Goal: Check status

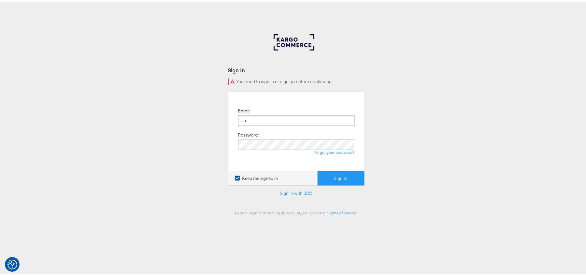
type input "Sudheer.bheemunipalli@kargo.com"
click at [318, 169] on button "Sign In" at bounding box center [341, 176] width 47 height 15
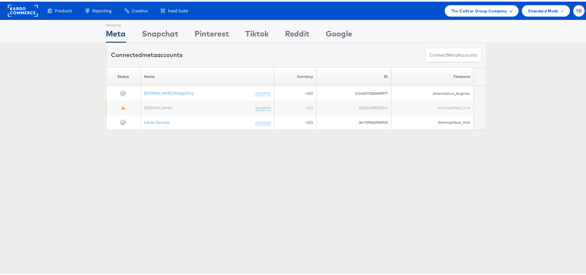
click at [464, 12] on span "The CoStar Group Company" at bounding box center [479, 9] width 56 height 7
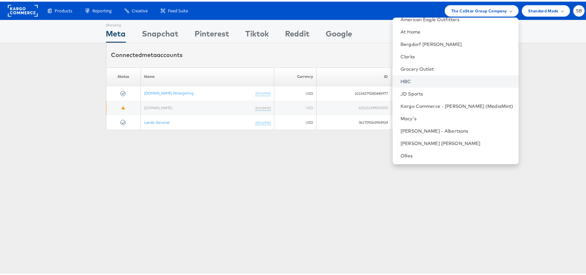
scroll to position [68, 0]
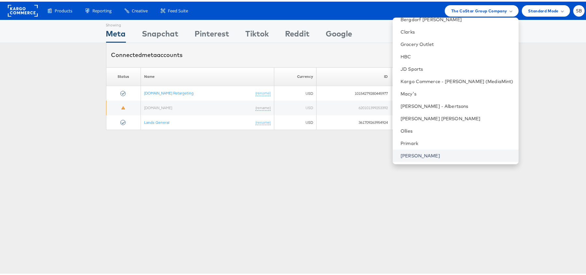
click at [429, 153] on link "[PERSON_NAME]" at bounding box center [457, 154] width 113 height 7
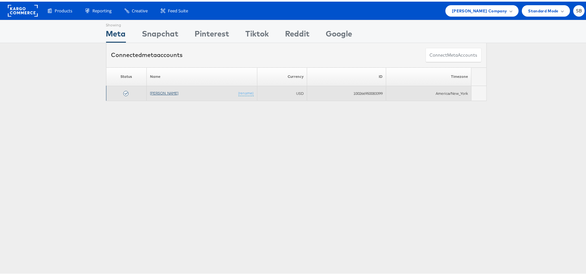
click at [165, 90] on link "[PERSON_NAME]" at bounding box center [164, 91] width 28 height 5
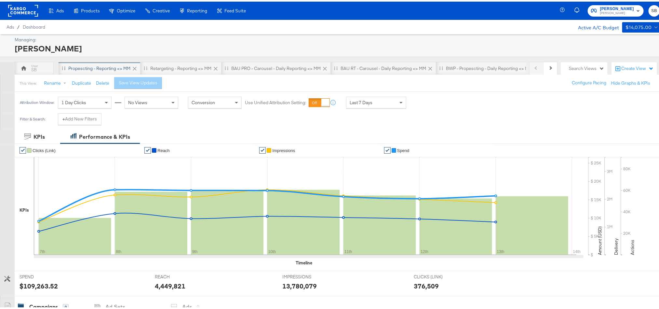
click at [106, 66] on div "Propescting - Reporting <> MM" at bounding box center [99, 67] width 62 height 6
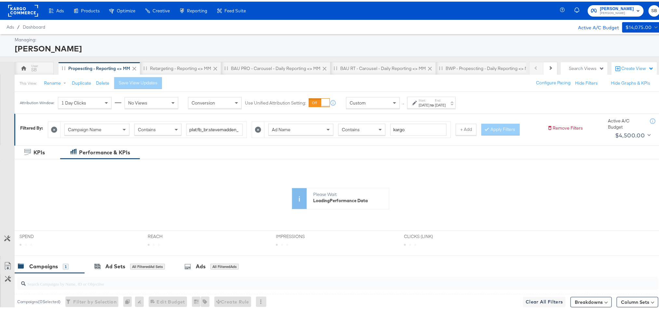
click at [444, 101] on div "Start: [DATE] to End: [DATE]" at bounding box center [432, 101] width 27 height 9
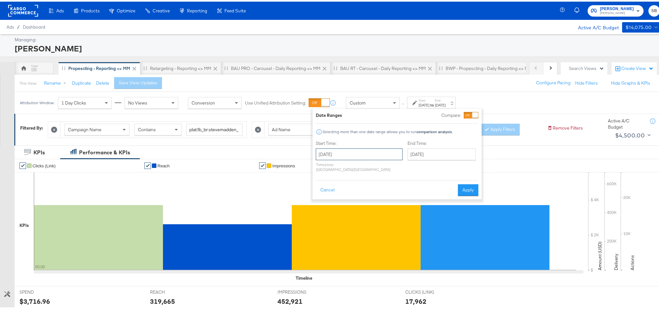
click at [367, 149] on input "[DATE]" at bounding box center [359, 153] width 87 height 12
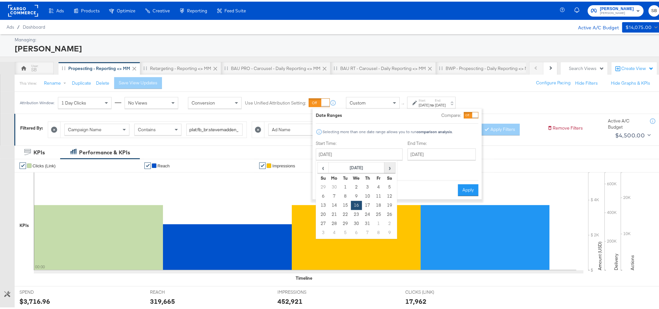
click at [388, 168] on span "›" at bounding box center [390, 166] width 10 height 10
click at [361, 204] on td "13" at bounding box center [356, 203] width 11 height 9
type input "[DATE]"
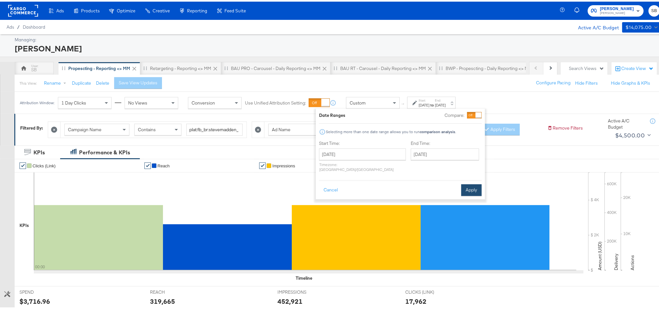
click at [472, 183] on button "Apply" at bounding box center [472, 189] width 21 height 12
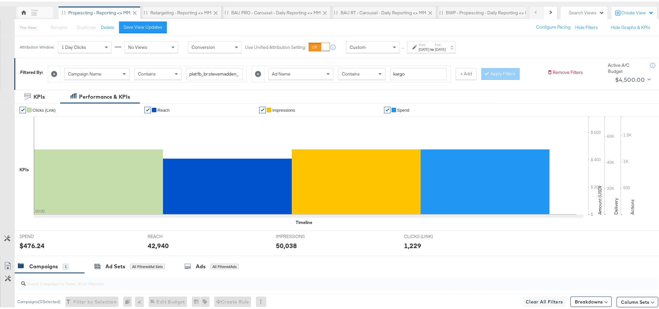
scroll to position [56, 0]
